Goal: Find specific page/section: Find specific page/section

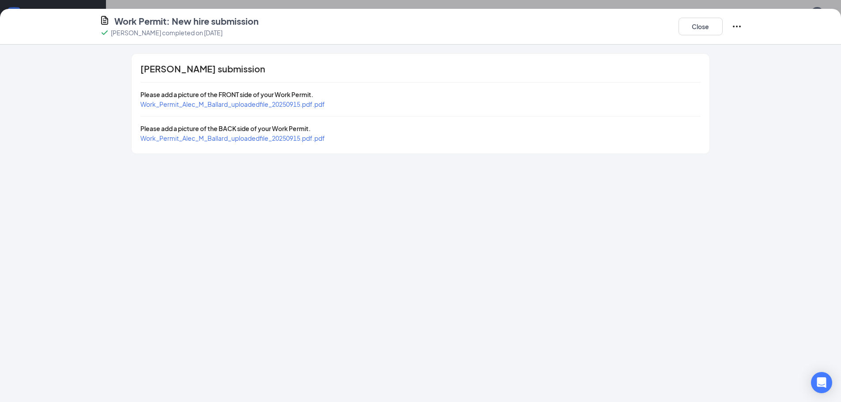
scroll to position [190, 0]
click at [691, 26] on button "Close" at bounding box center [700, 27] width 44 height 18
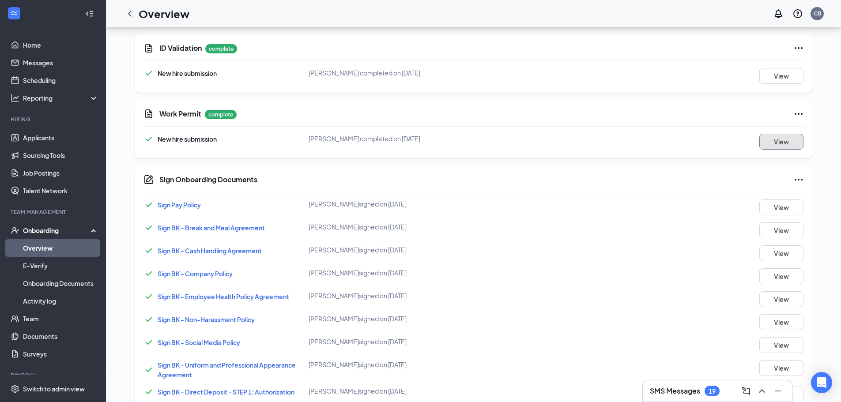
scroll to position [455, 0]
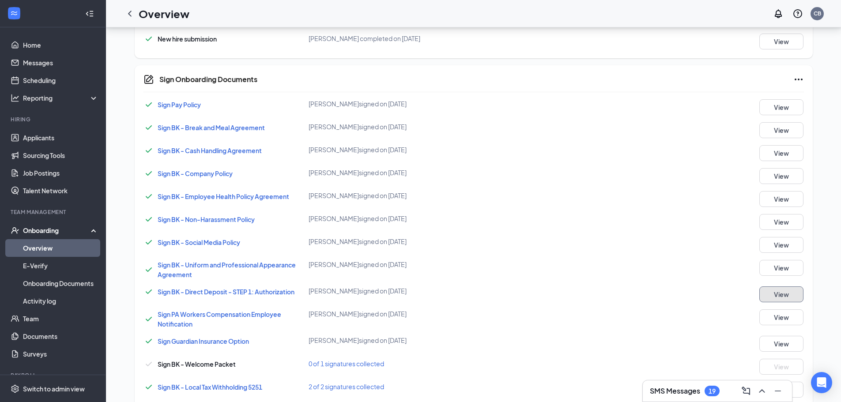
click at [782, 296] on button "View" at bounding box center [781, 294] width 44 height 16
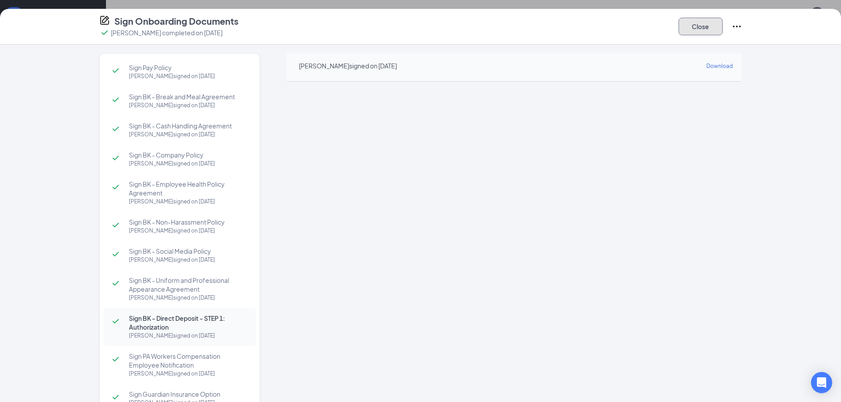
click at [692, 20] on button "Close" at bounding box center [700, 27] width 44 height 18
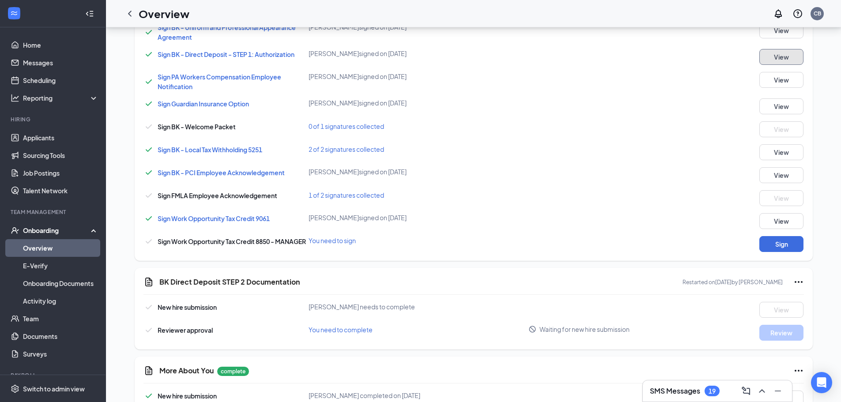
scroll to position [719, 0]
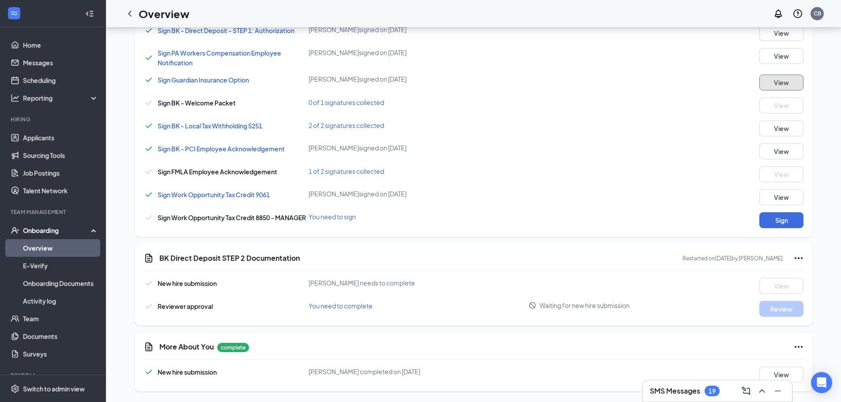
click at [793, 75] on button "View" at bounding box center [781, 83] width 44 height 16
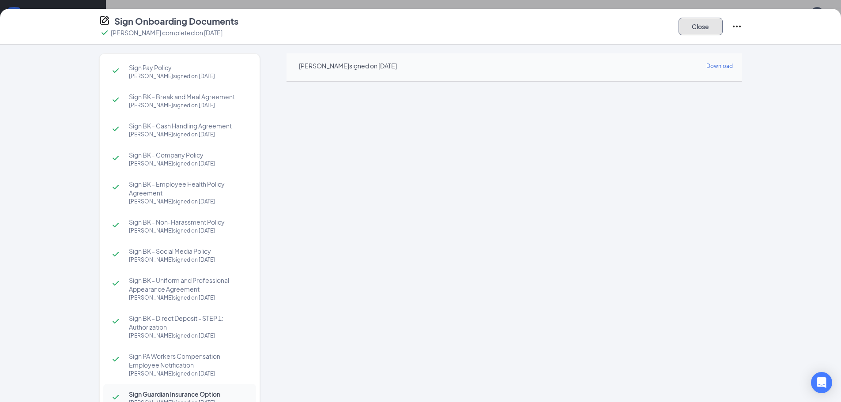
click at [695, 26] on button "Close" at bounding box center [700, 27] width 44 height 18
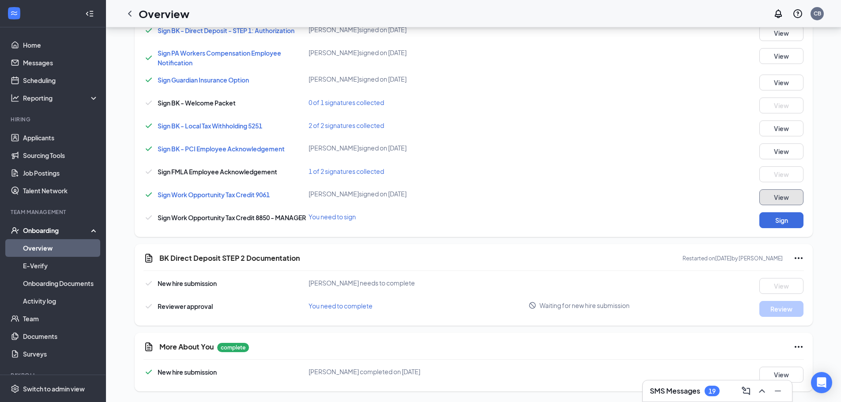
click at [796, 193] on button "View" at bounding box center [781, 197] width 44 height 16
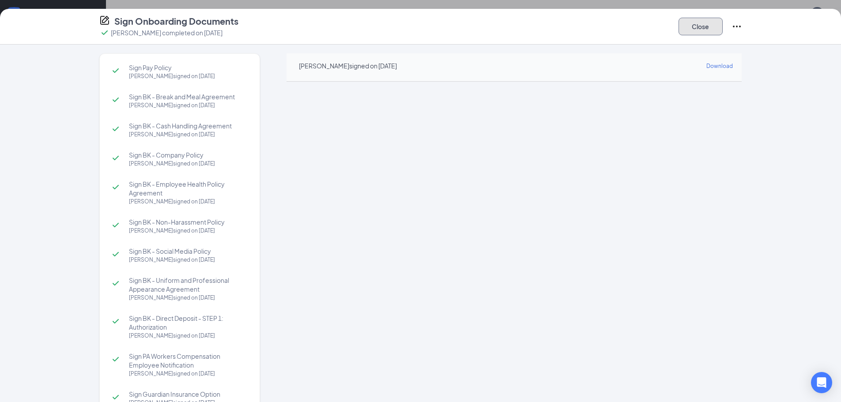
click at [715, 23] on button "Close" at bounding box center [700, 27] width 44 height 18
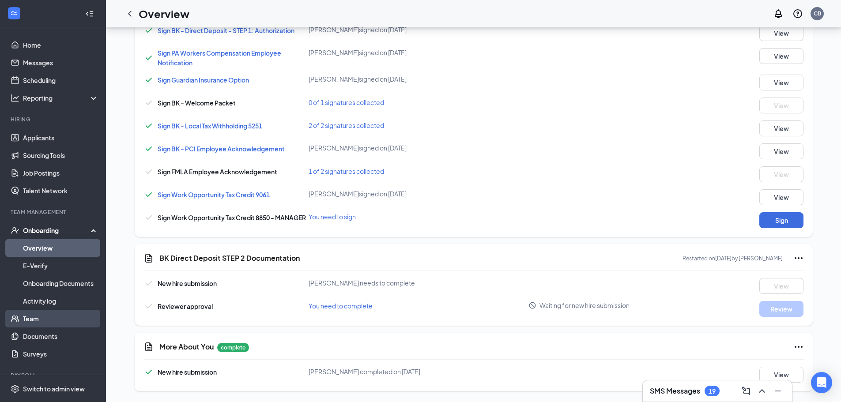
click at [23, 320] on link "Team" at bounding box center [60, 319] width 75 height 18
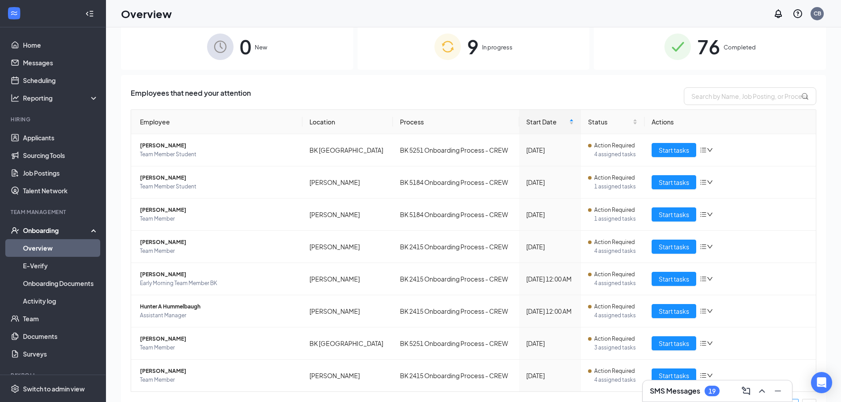
scroll to position [40, 0]
